Goal: Information Seeking & Learning: Learn about a topic

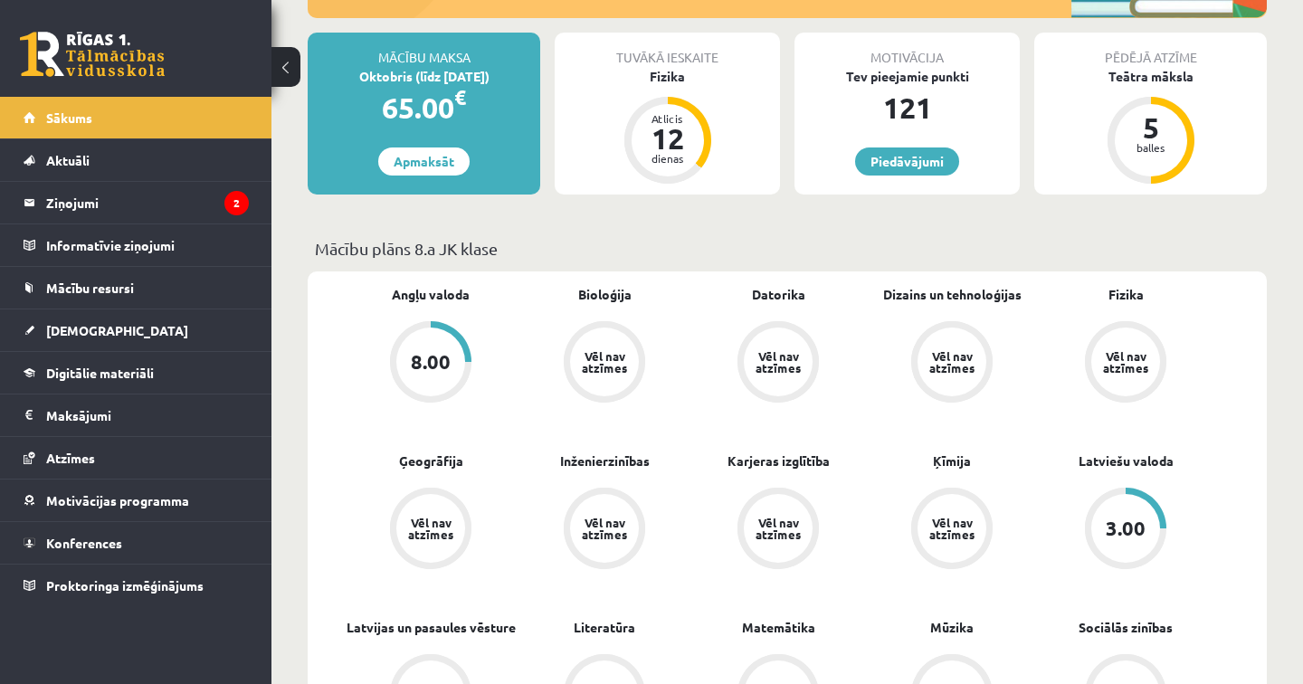
scroll to position [312, 0]
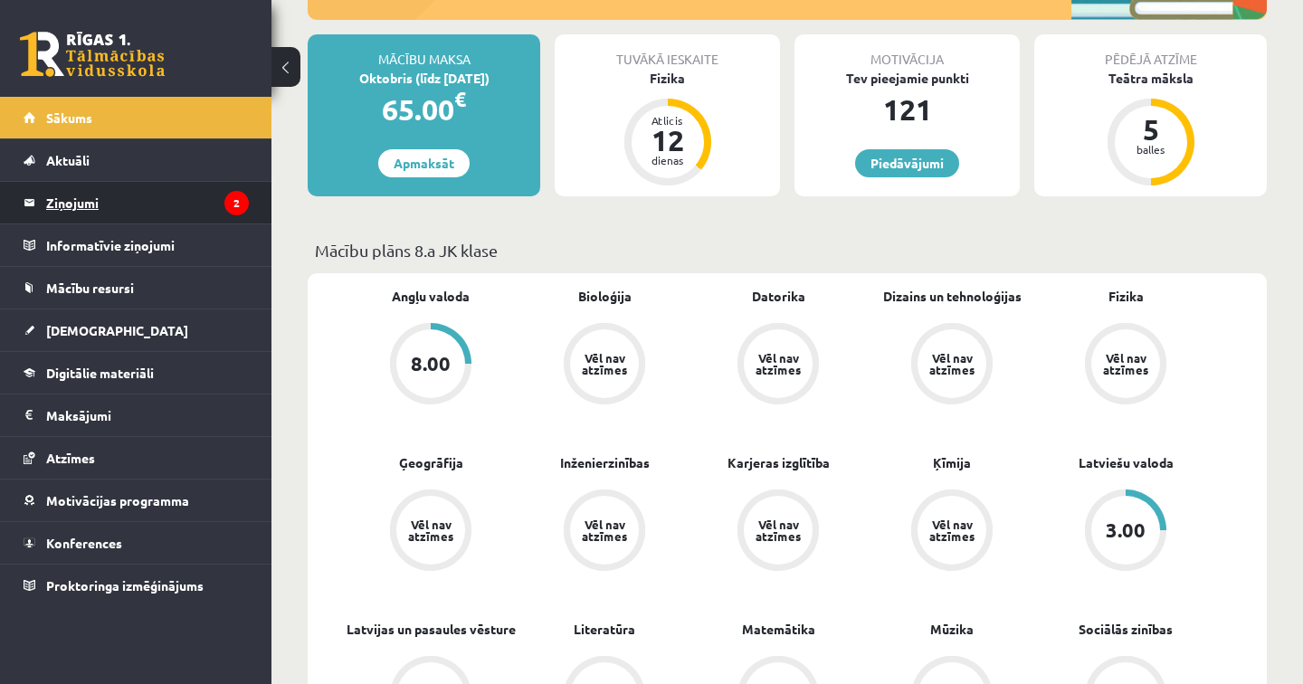
click at [124, 199] on legend "Ziņojumi 2" at bounding box center [147, 203] width 203 height 42
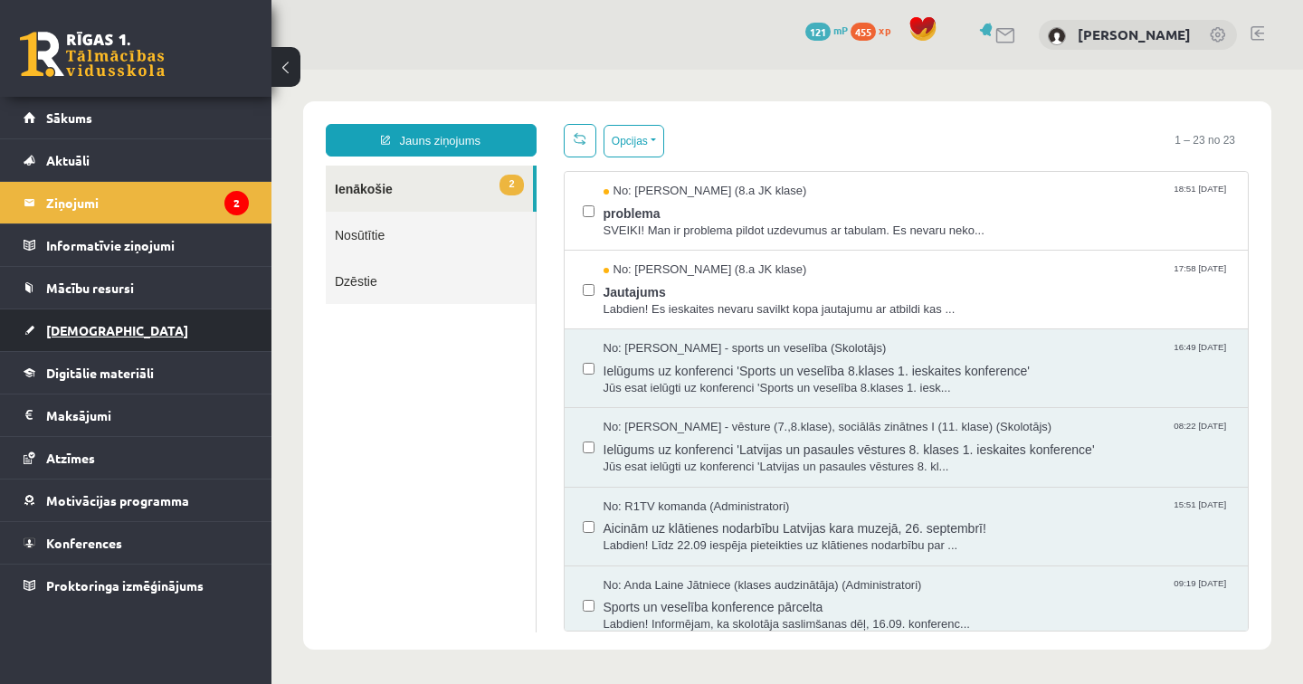
click at [85, 333] on span "[DEMOGRAPHIC_DATA]" at bounding box center [117, 330] width 142 height 16
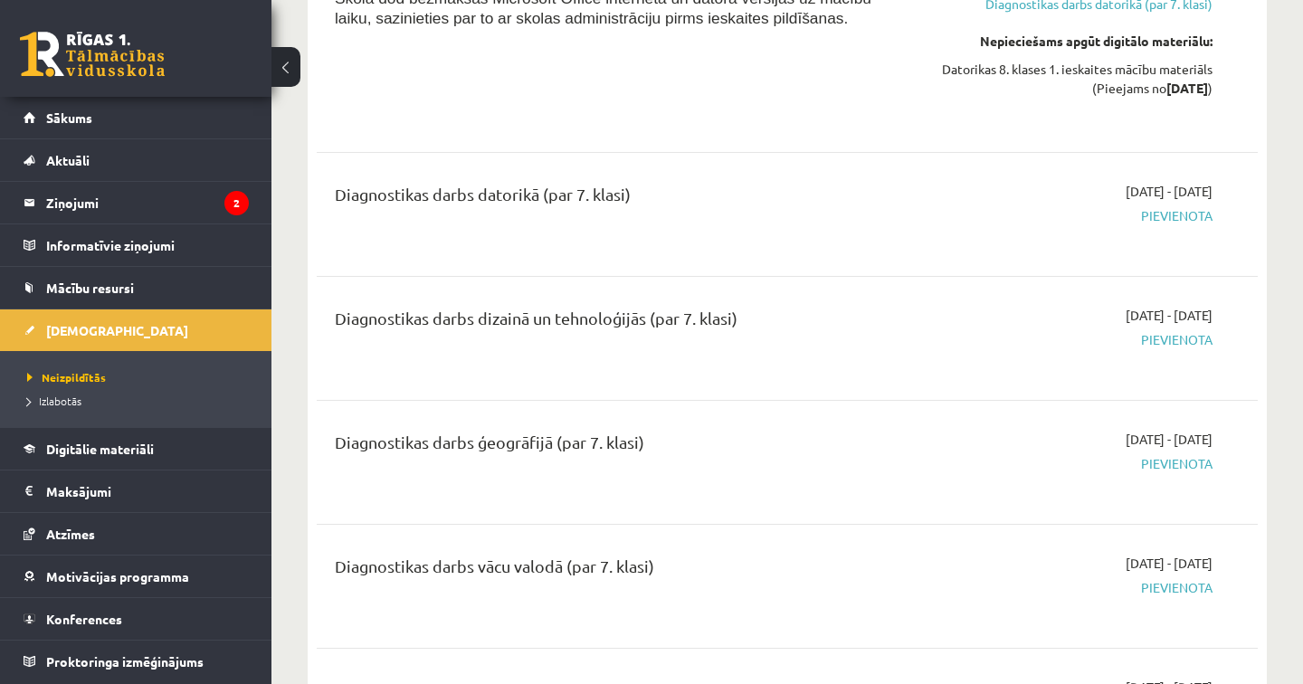
scroll to position [2656, 0]
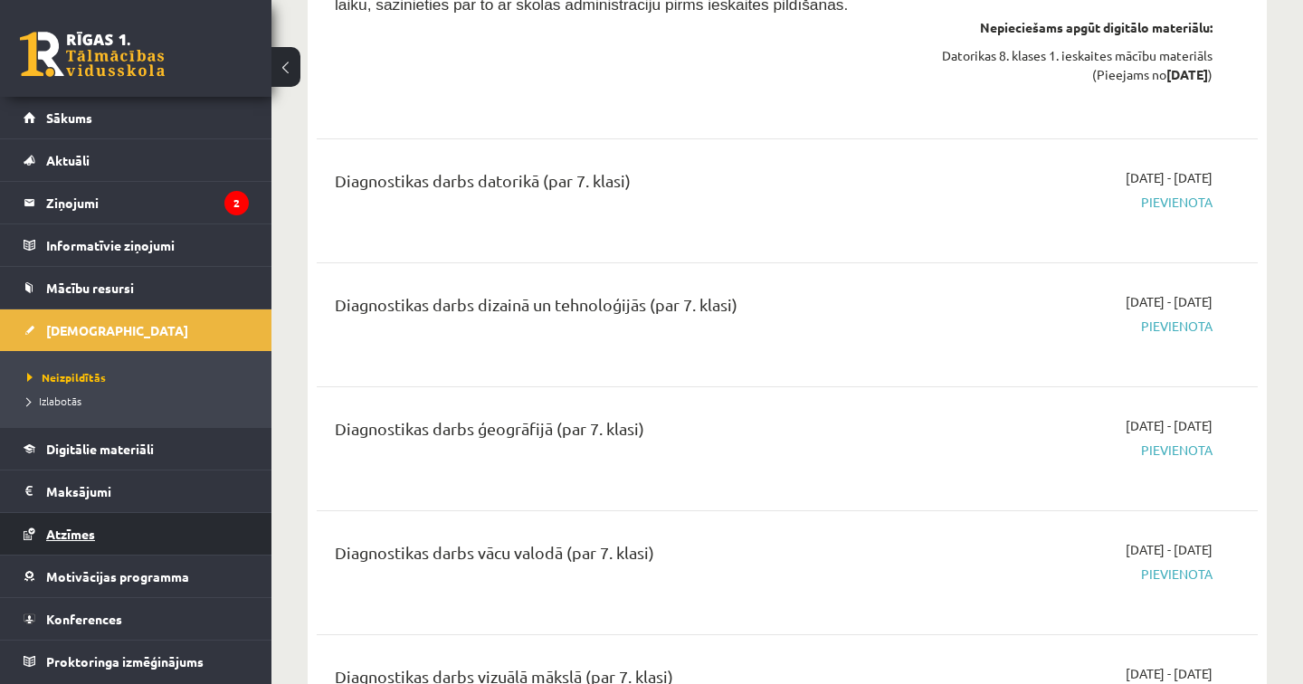
click at [57, 535] on span "Atzīmes" at bounding box center [70, 534] width 49 height 16
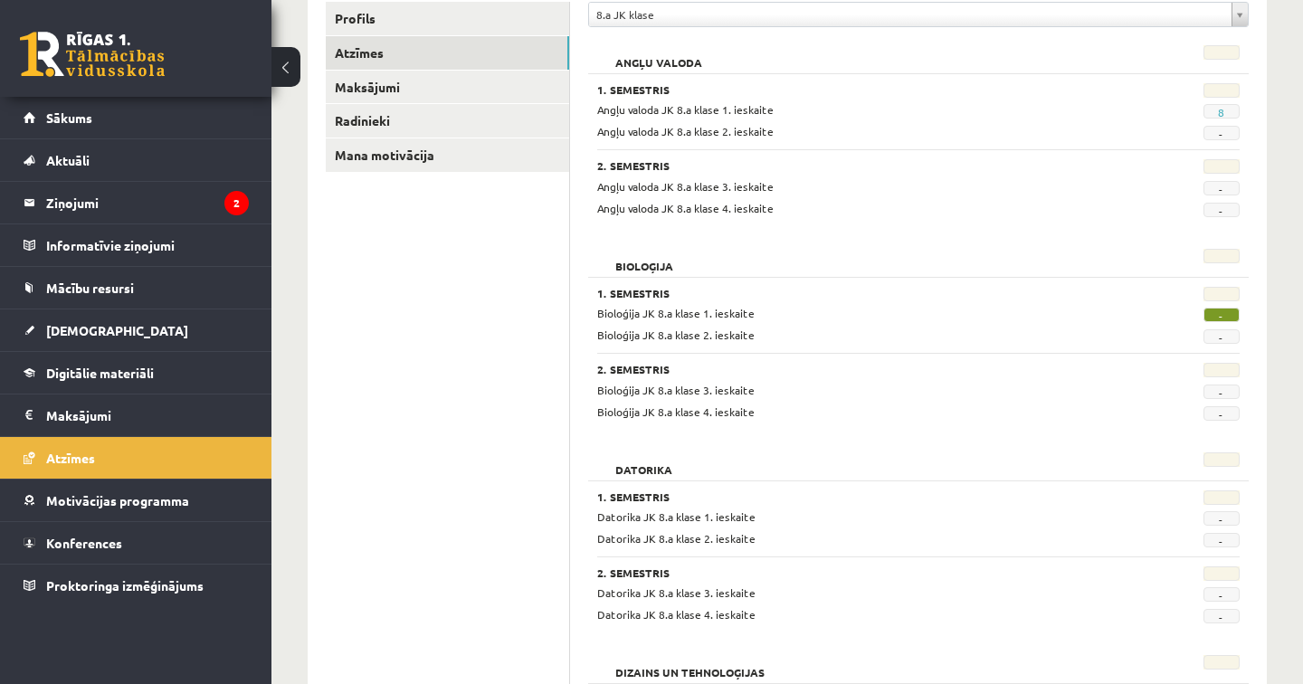
scroll to position [252, 0]
click at [1224, 317] on span "-" at bounding box center [1221, 316] width 36 height 14
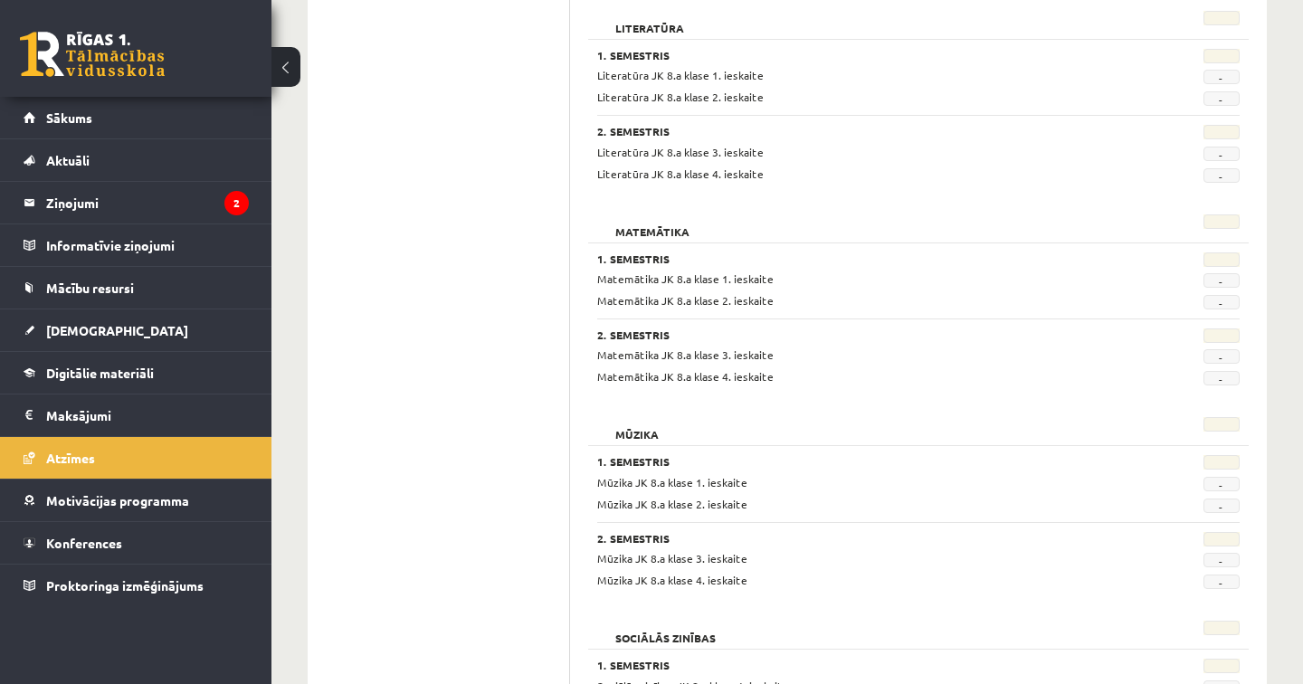
scroll to position [2319, 0]
click at [101, 545] on span "Konferences" at bounding box center [84, 543] width 76 height 16
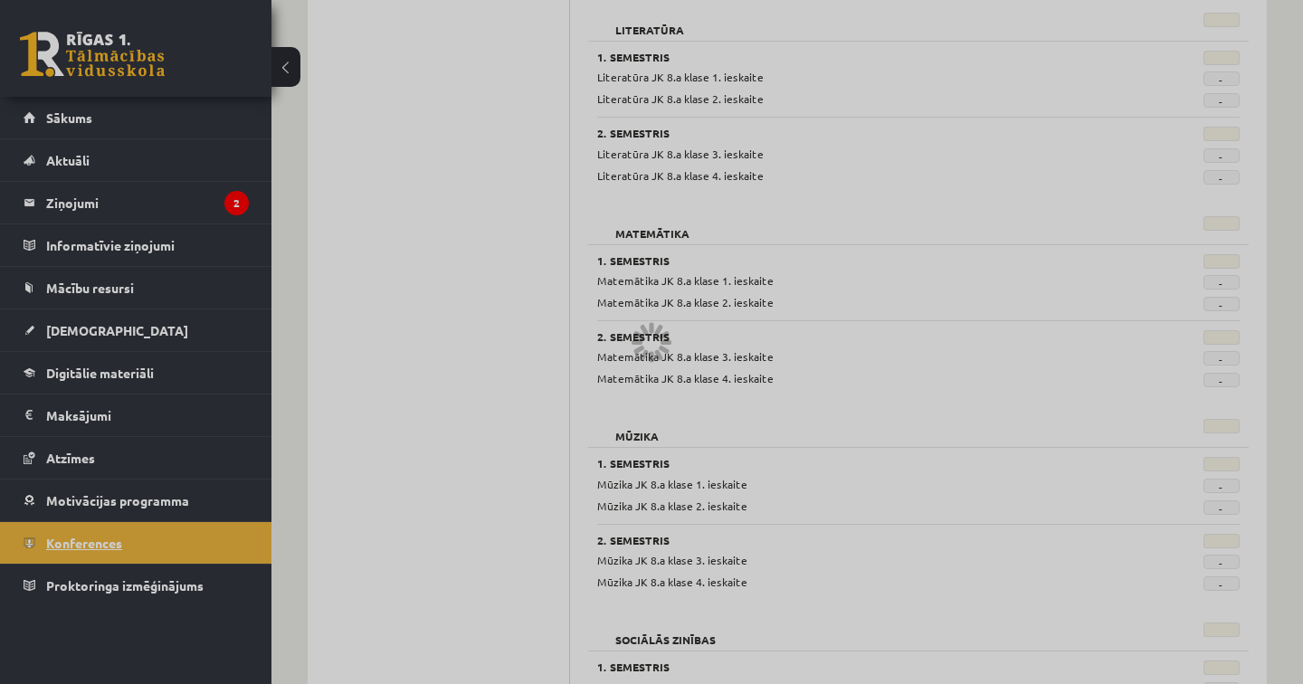
scroll to position [180, 0]
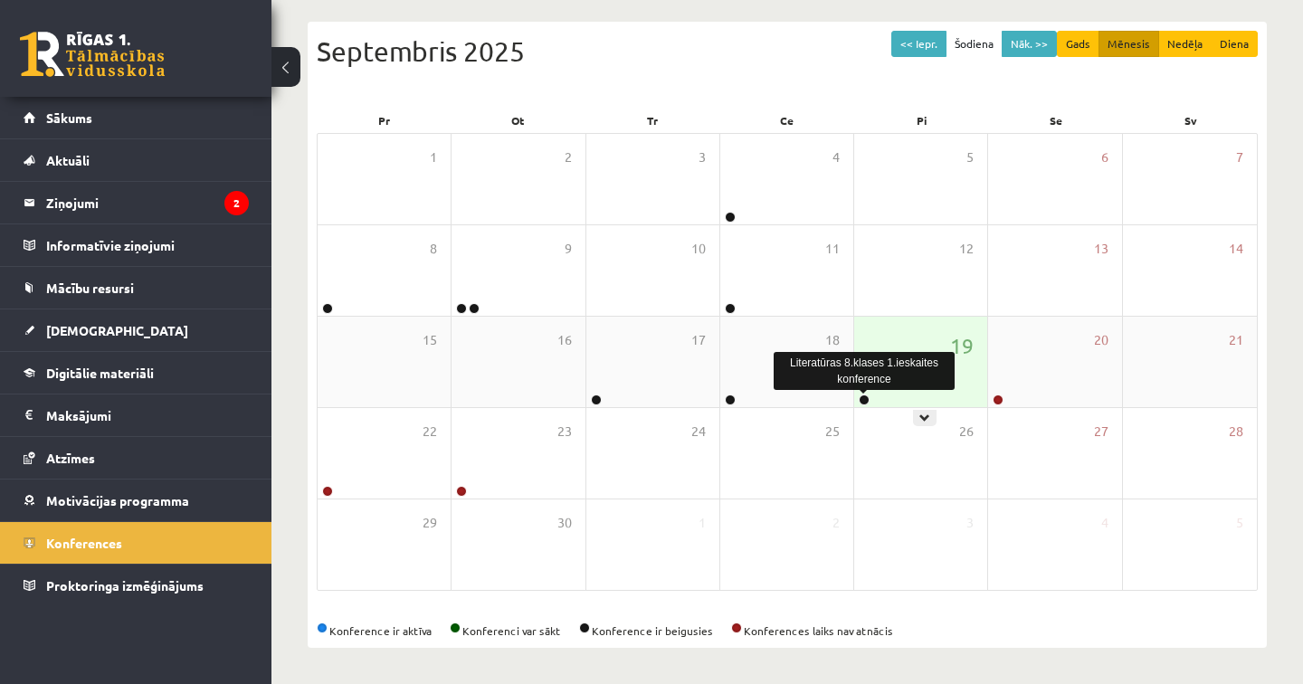
click at [866, 402] on link at bounding box center [864, 399] width 11 height 11
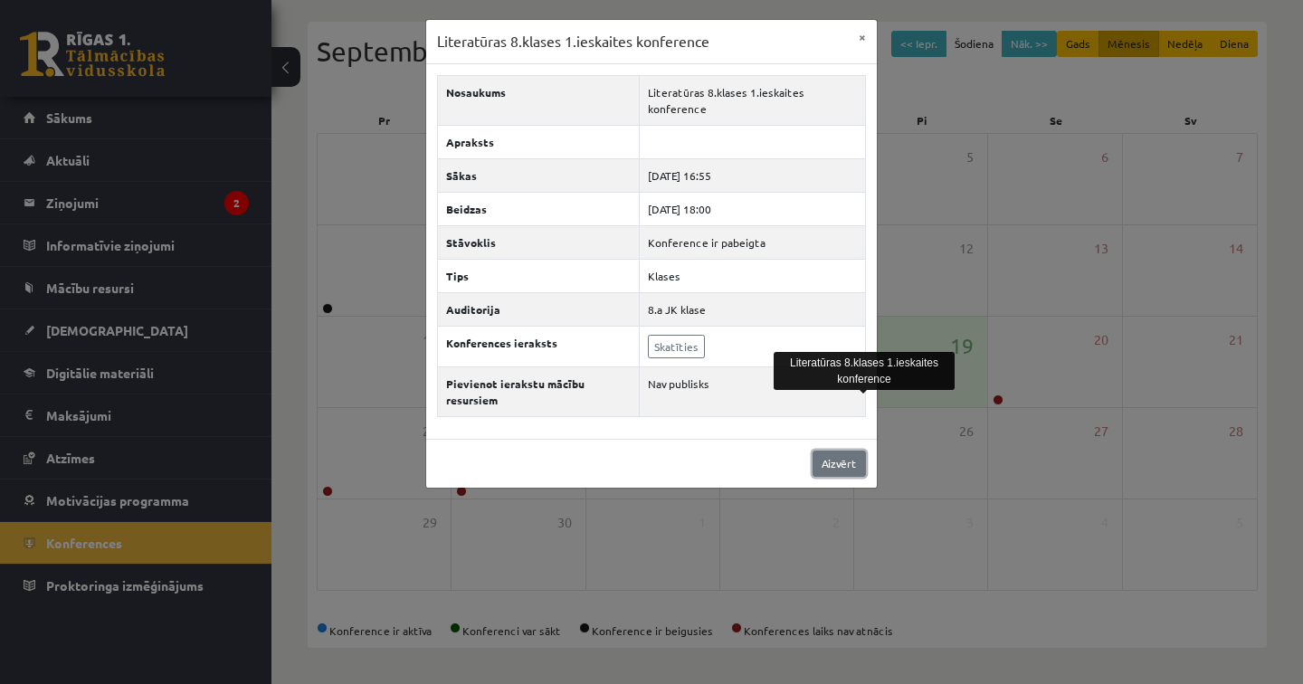
click at [834, 451] on link "Aizvērt" at bounding box center [838, 464] width 53 height 26
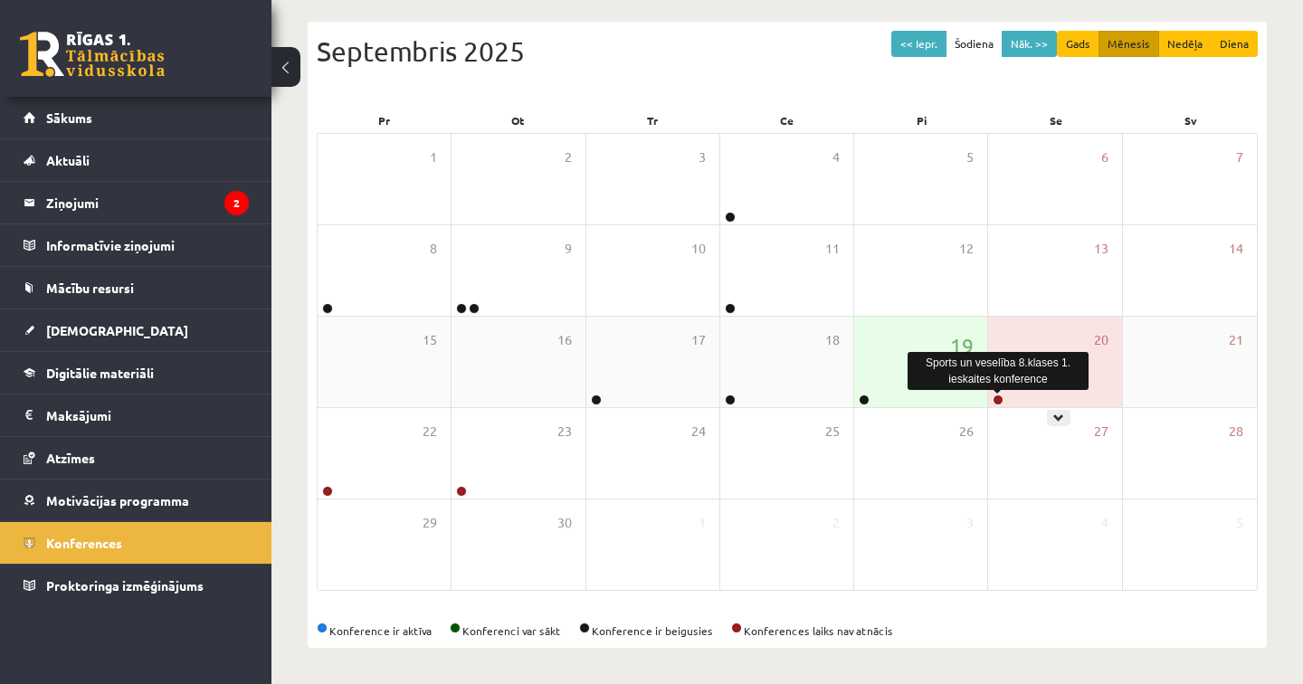
click at [996, 400] on link at bounding box center [998, 399] width 11 height 11
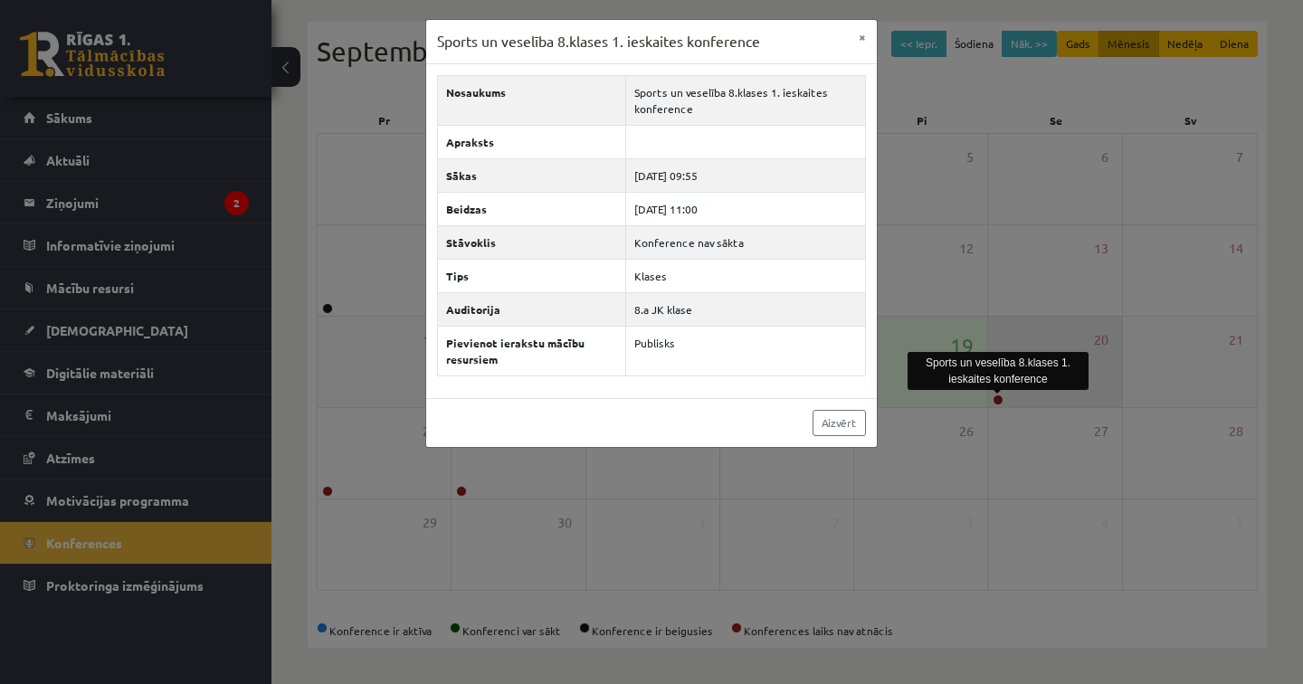
click at [996, 400] on div "Sports un veselība 8.klases 1. ieskaites konference × Nosaukums Sports un vesel…" at bounding box center [651, 342] width 1303 height 684
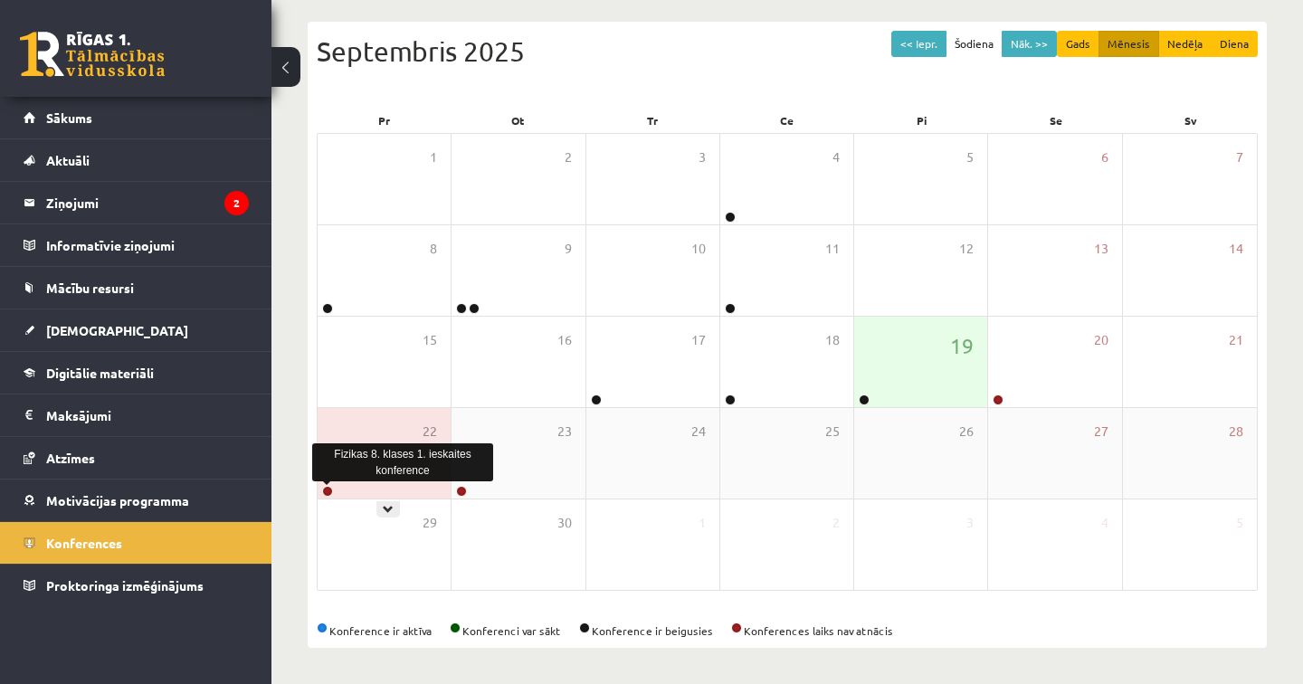
click at [324, 487] on link at bounding box center [327, 491] width 11 height 11
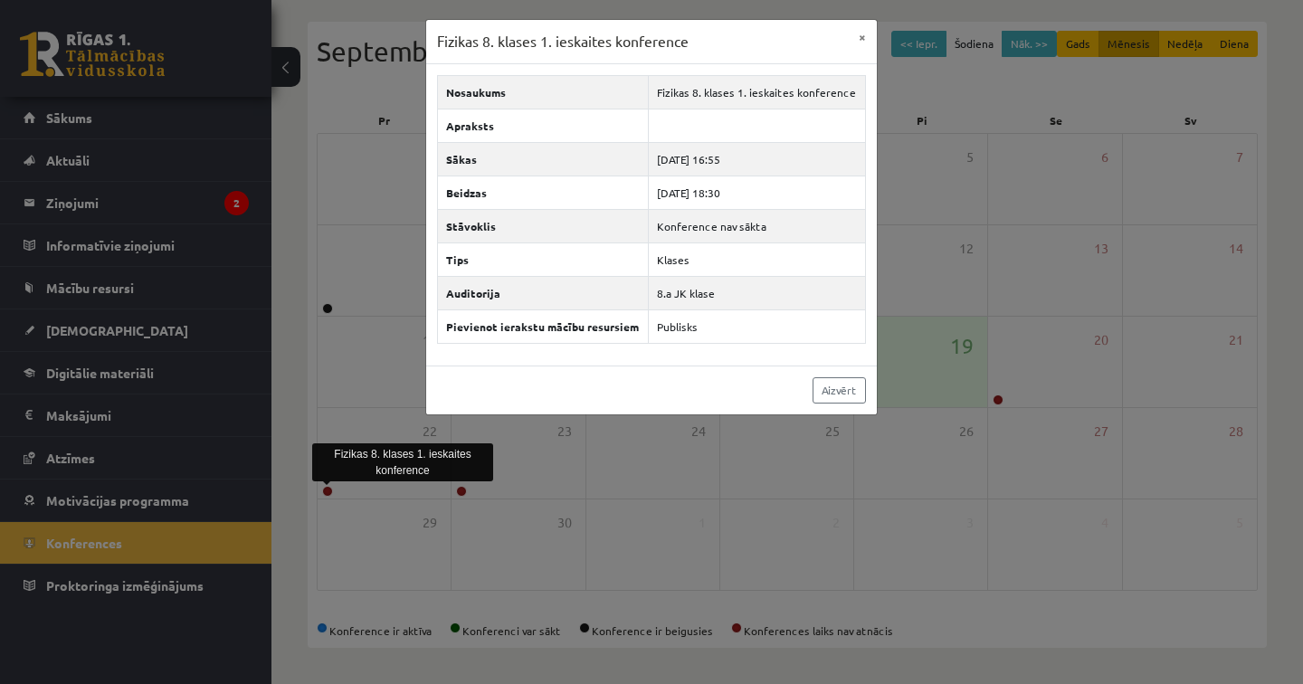
click at [462, 491] on div "Fizikas 8. klases 1. ieskaites konference × Nosaukums Fizikas 8. klases 1. iesk…" at bounding box center [651, 342] width 1303 height 684
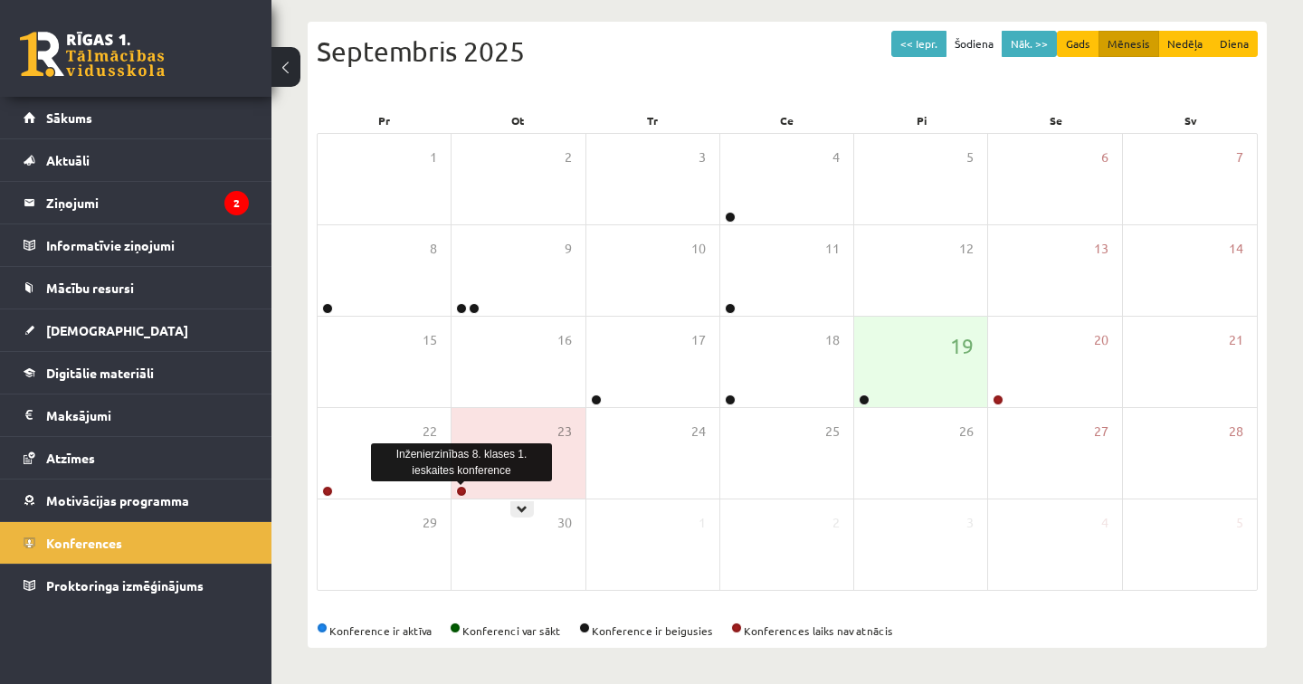
click at [462, 491] on link at bounding box center [461, 491] width 11 height 11
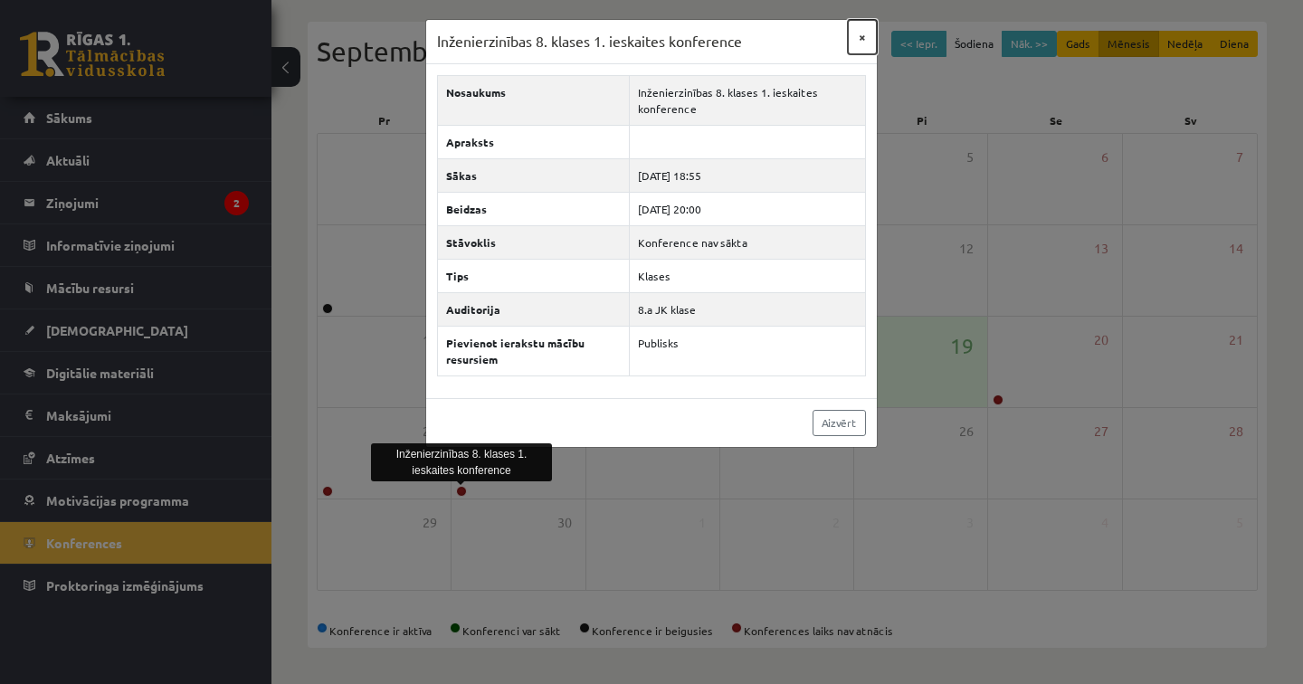
click at [862, 39] on button "×" at bounding box center [862, 37] width 29 height 34
